Goal: Information Seeking & Learning: Learn about a topic

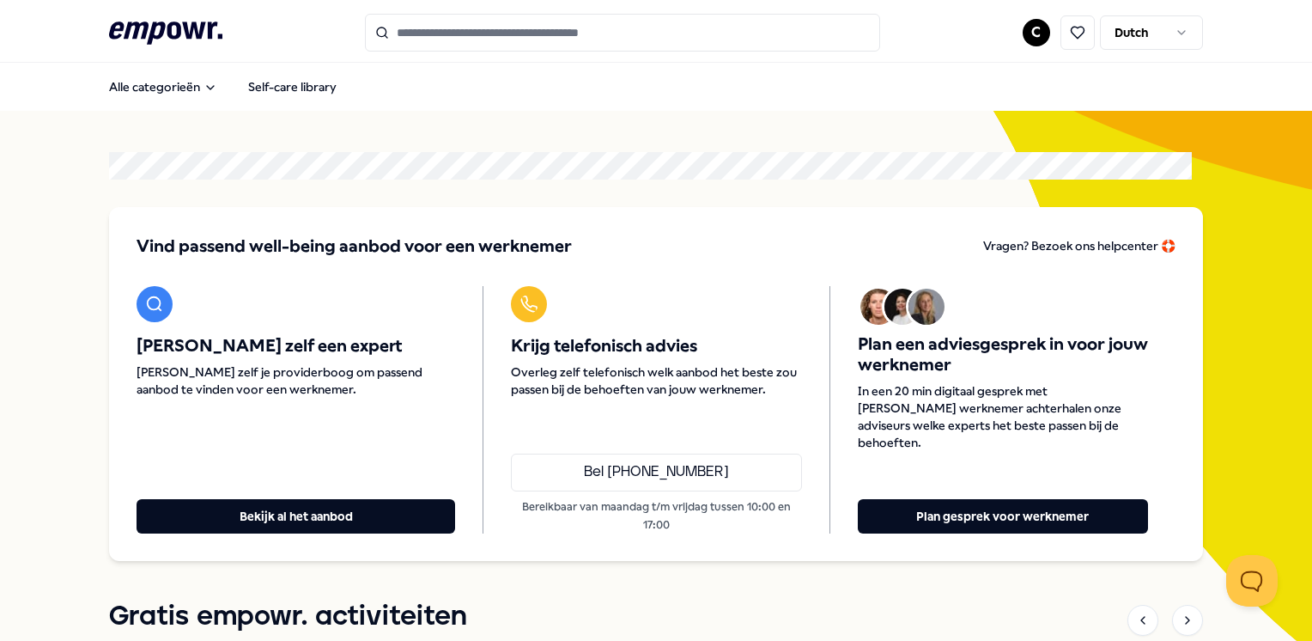
click at [527, 33] on input "Search for products, categories or subcategories" at bounding box center [622, 33] width 515 height 38
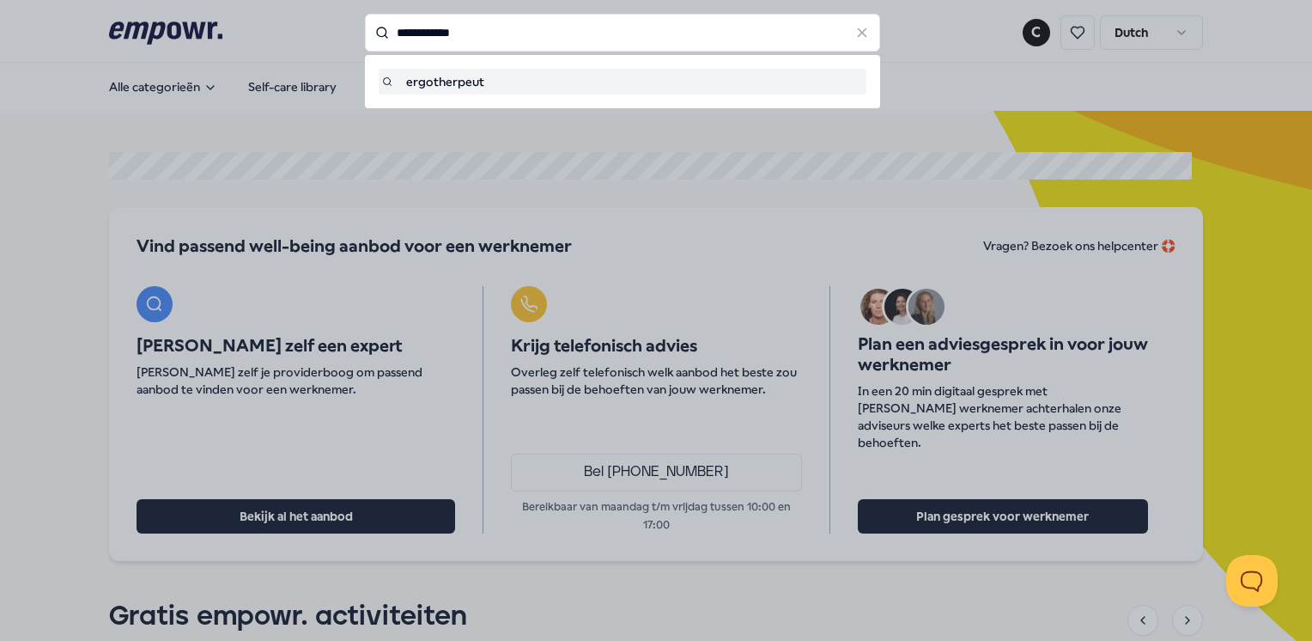
type input "**********"
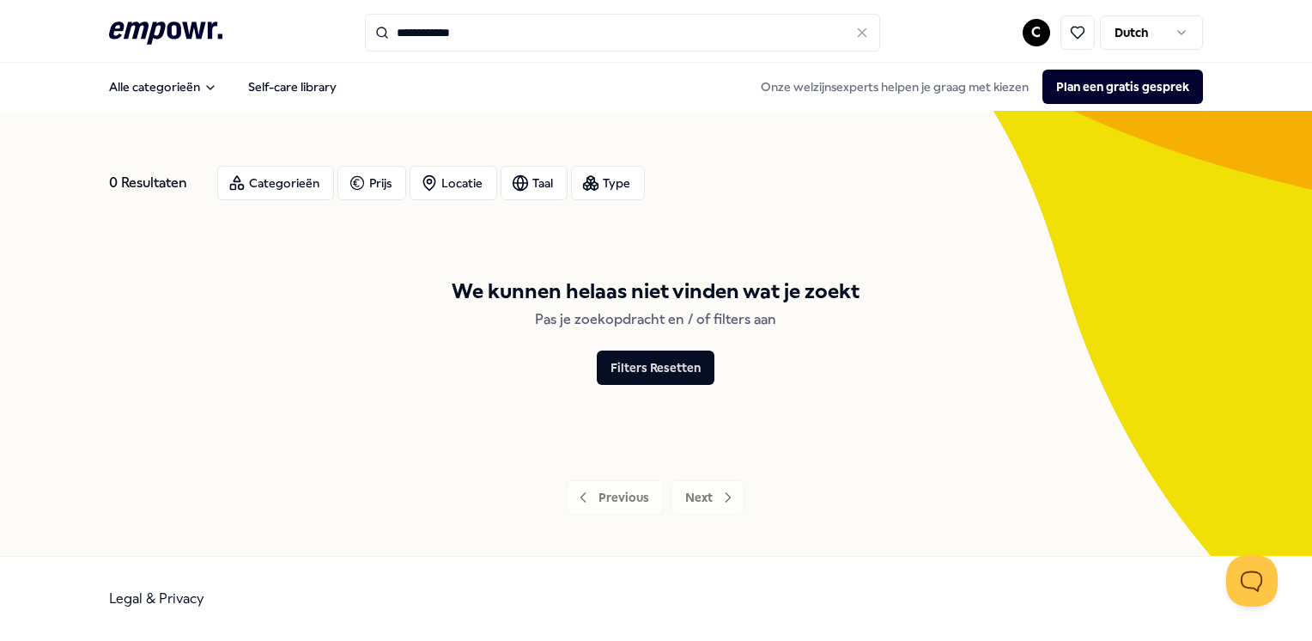
click at [498, 33] on input "**********" at bounding box center [622, 33] width 515 height 38
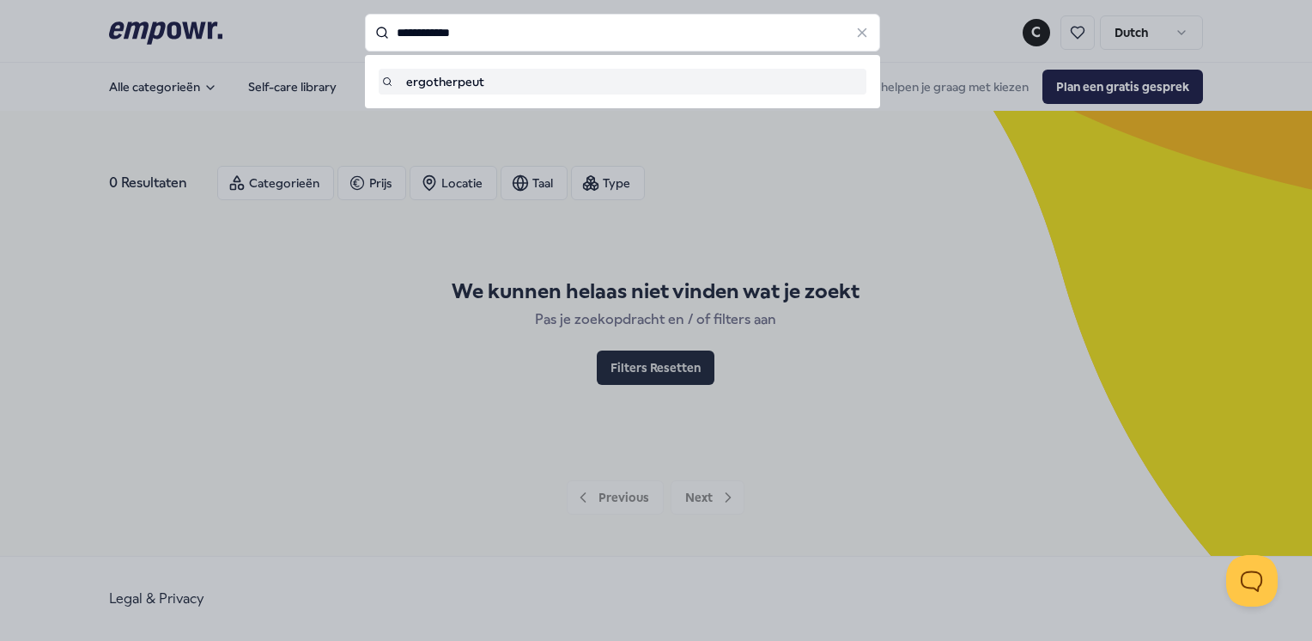
click at [489, 78] on div "ergotherpeut" at bounding box center [622, 81] width 481 height 19
